Goal: Navigation & Orientation: Find specific page/section

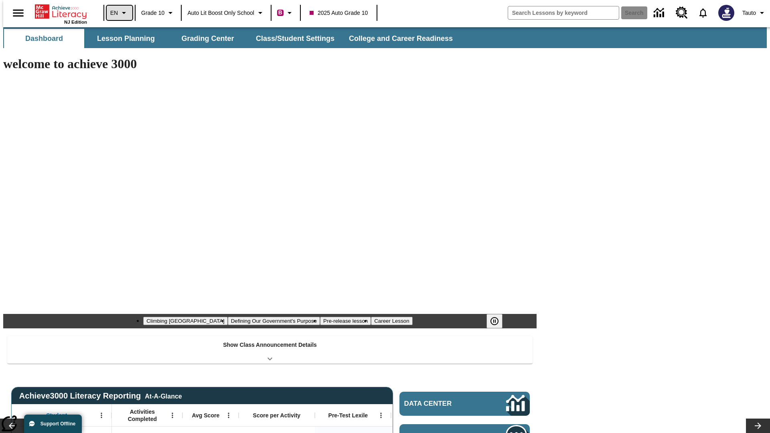
click at [119, 13] on icon "Language: EN, Select a language" at bounding box center [124, 13] width 10 height 10
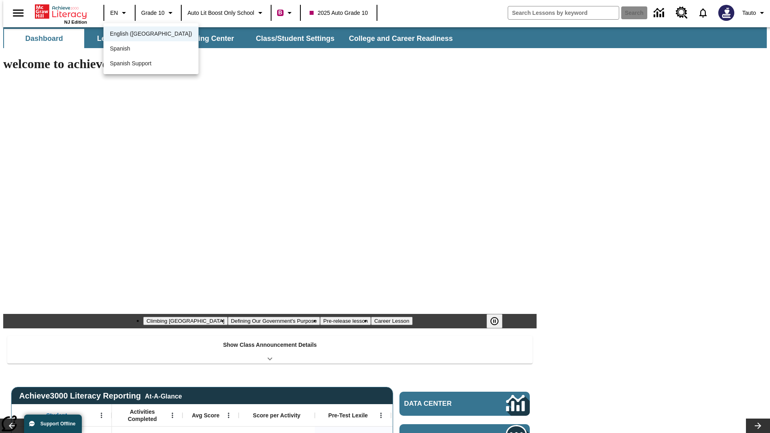
click at [133, 34] on span "English (US)" at bounding box center [151, 34] width 82 height 8
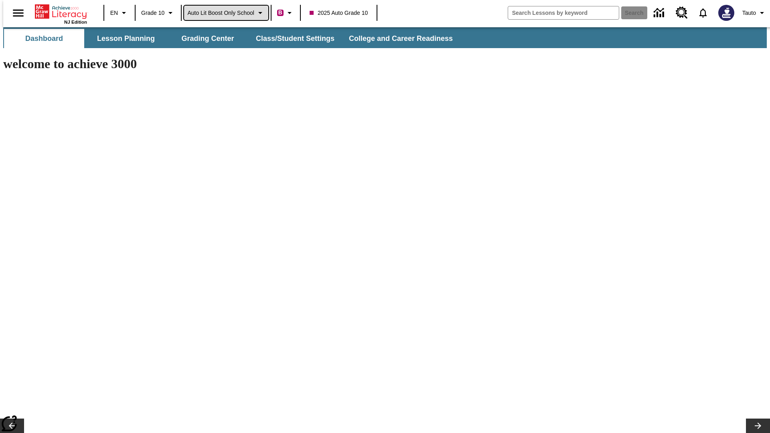
click at [226, 13] on span "Auto Lit Boost only School" at bounding box center [220, 13] width 67 height 8
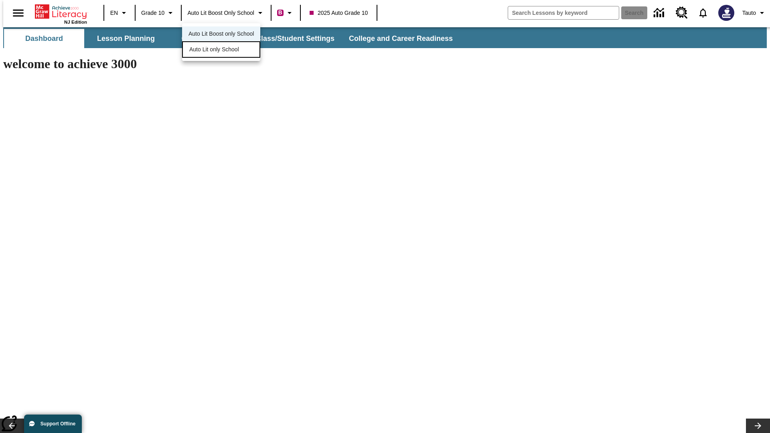
click at [214, 50] on span "Auto Lit only School" at bounding box center [214, 49] width 50 height 8
